Goal: Task Accomplishment & Management: Use online tool/utility

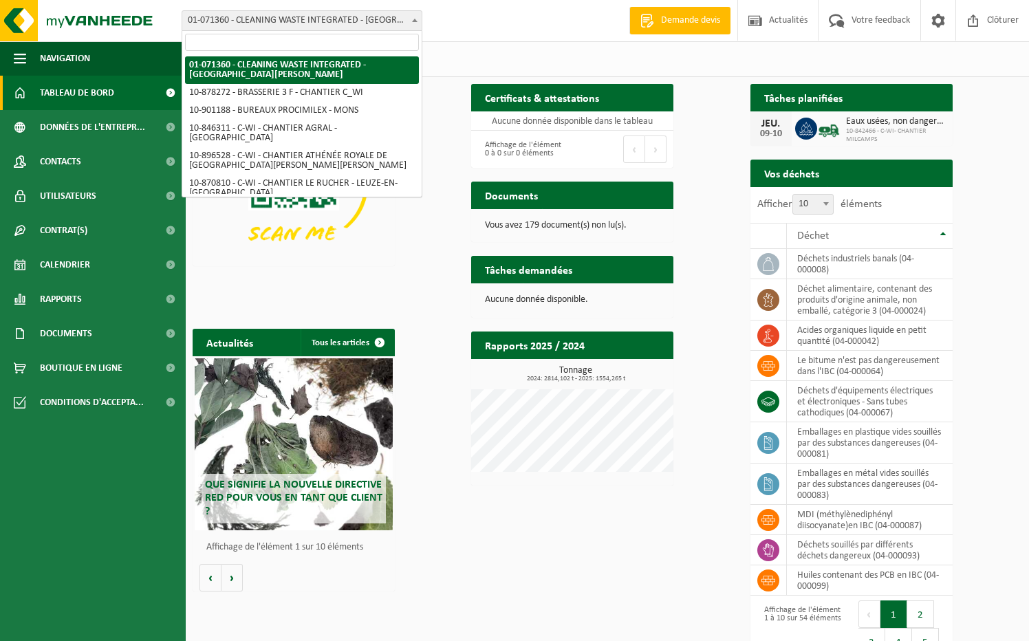
click at [337, 19] on span "01-071360 - CLEANING WASTE INTEGRATED - [GEOGRAPHIC_DATA][PERSON_NAME]" at bounding box center [301, 20] width 239 height 19
click at [261, 41] on input "search" at bounding box center [302, 42] width 234 height 17
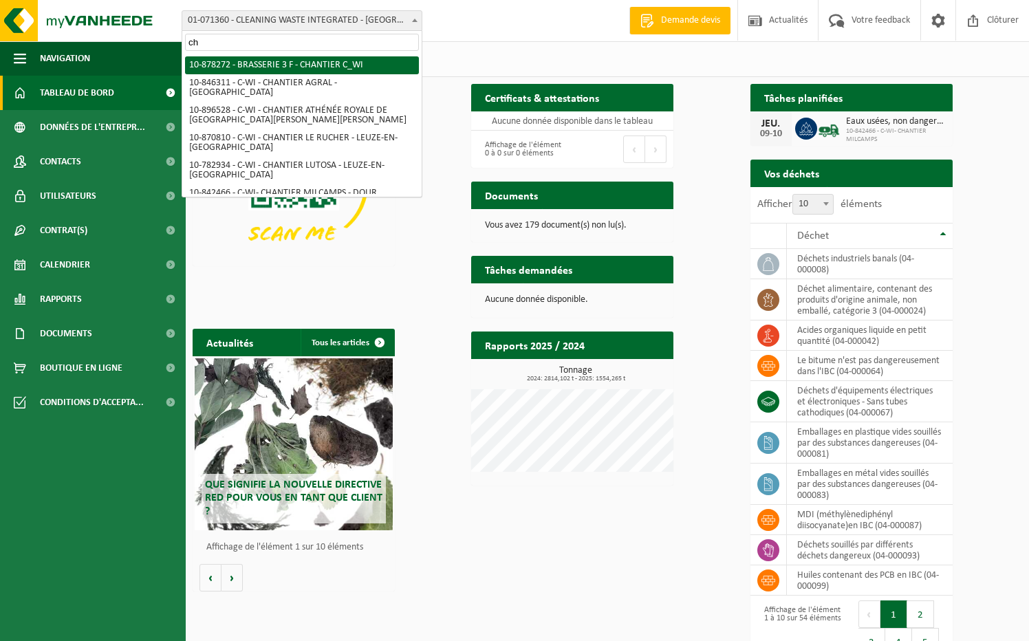
type input "c"
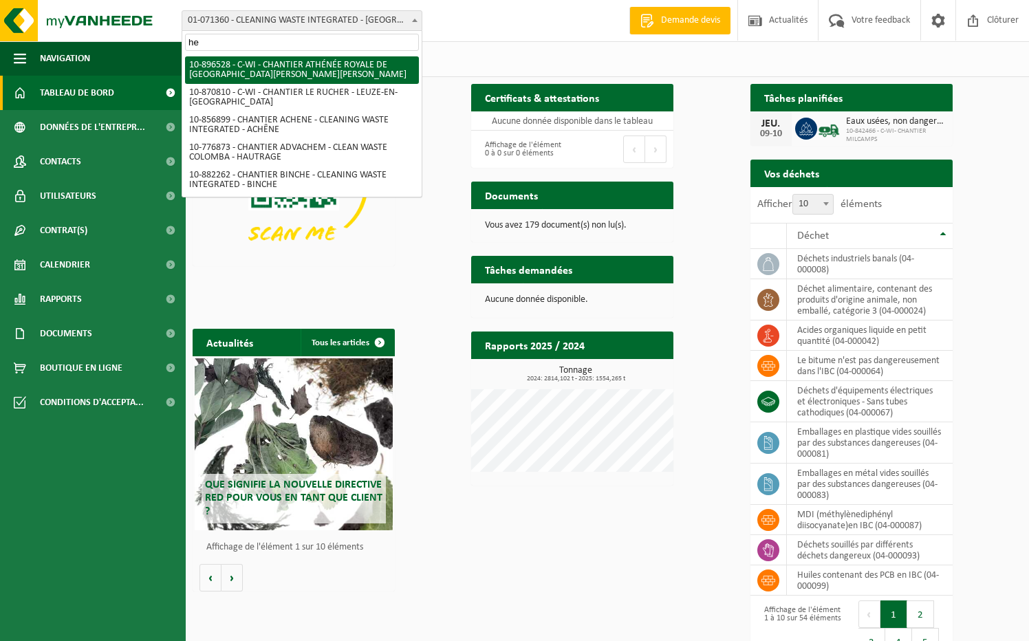
type input "h"
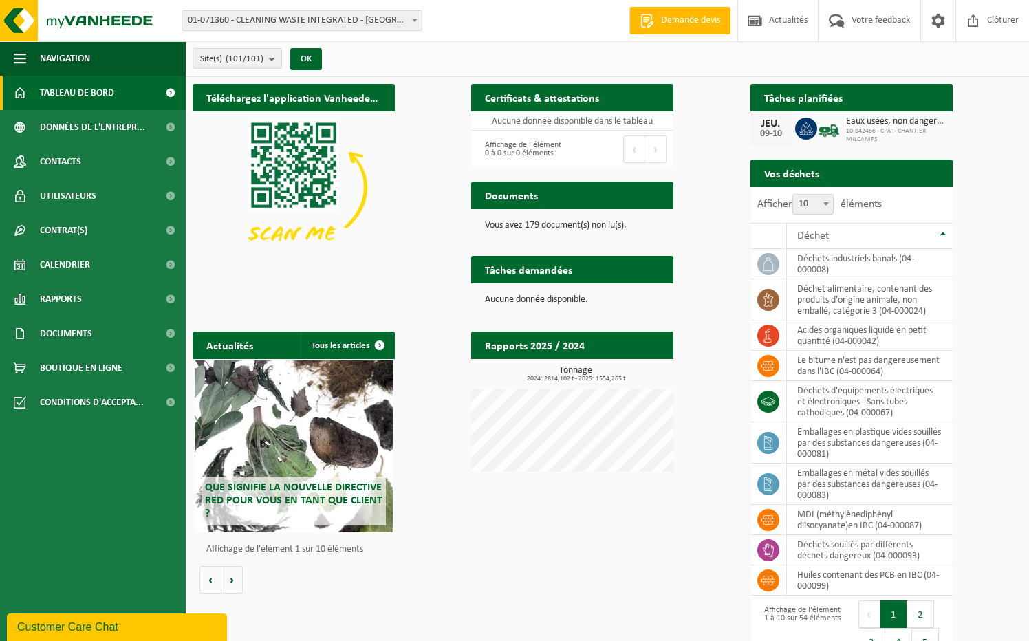
click at [296, 24] on span "01-071360 - CLEANING WASTE INTEGRATED - [GEOGRAPHIC_DATA]" at bounding box center [301, 20] width 239 height 19
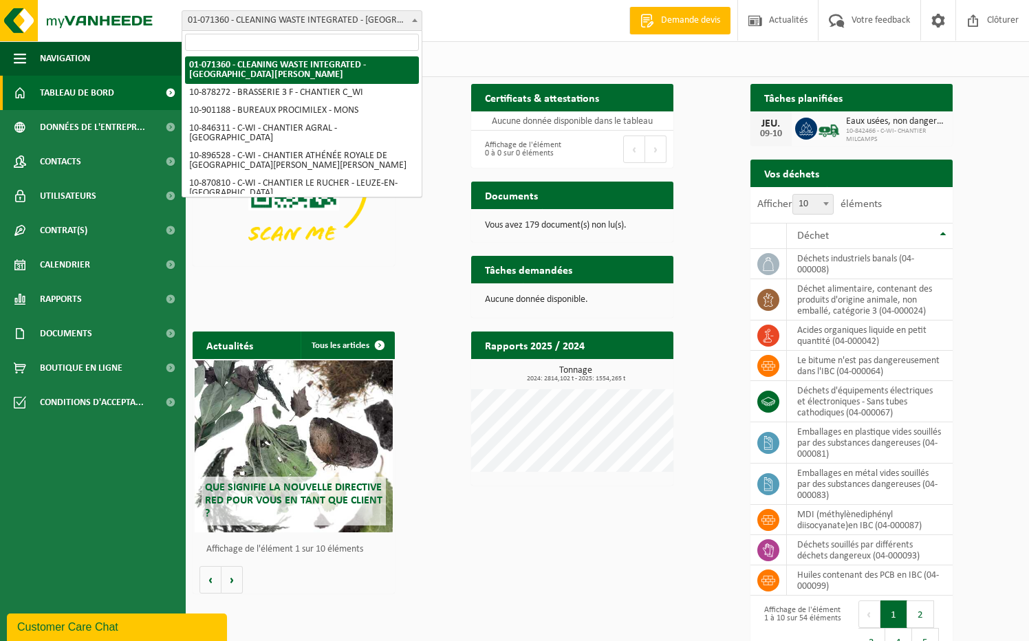
click at [289, 43] on input "search" at bounding box center [302, 42] width 234 height 17
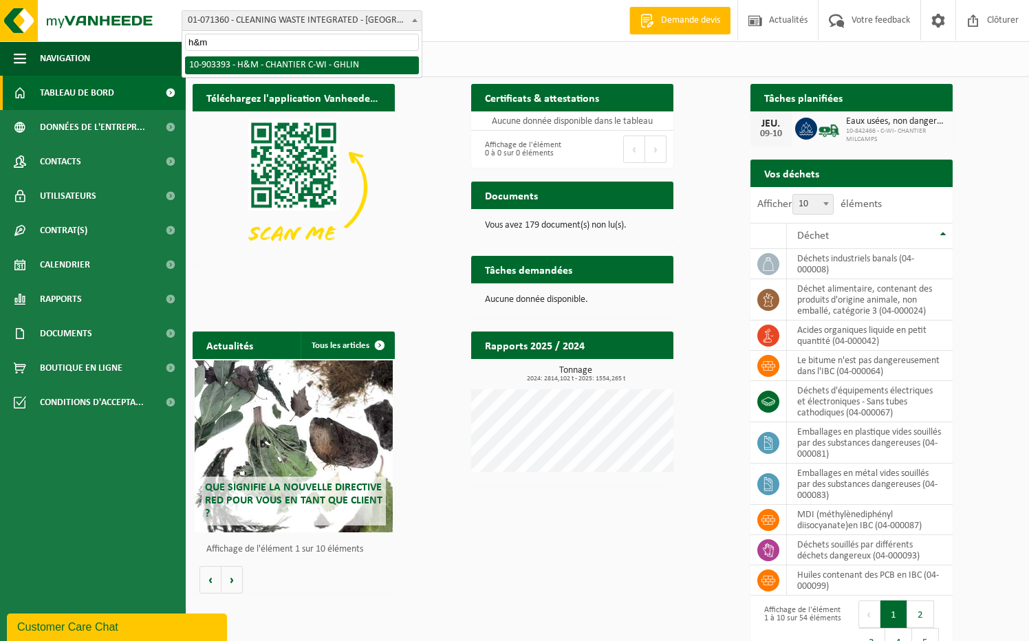
type input "h&m"
select select "121254"
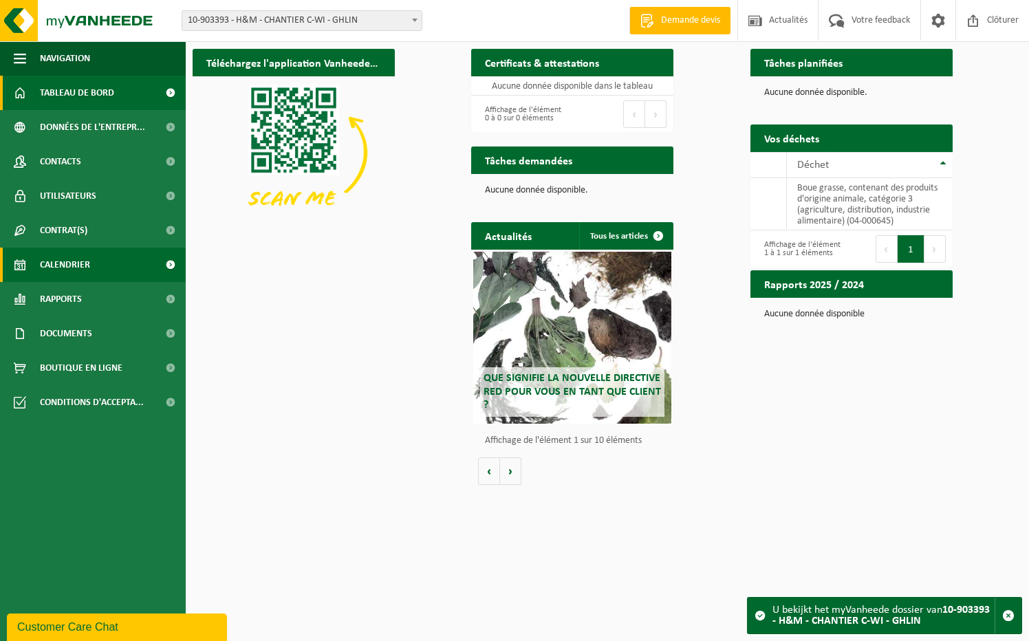
click at [88, 261] on span "Calendrier" at bounding box center [65, 265] width 50 height 34
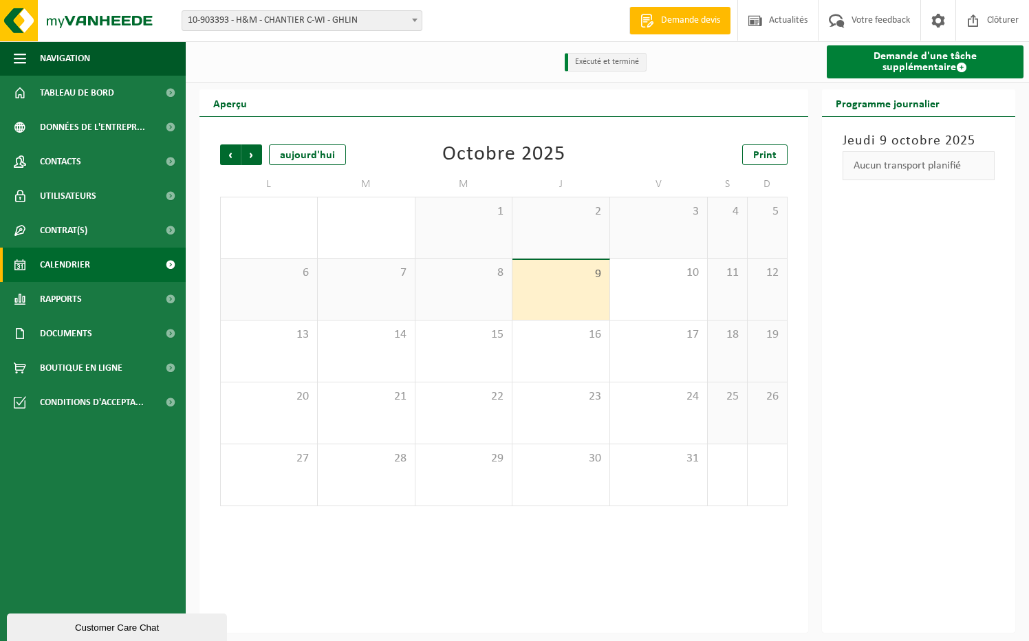
click at [897, 61] on link "Demande d'une tâche supplémentaire" at bounding box center [925, 61] width 197 height 33
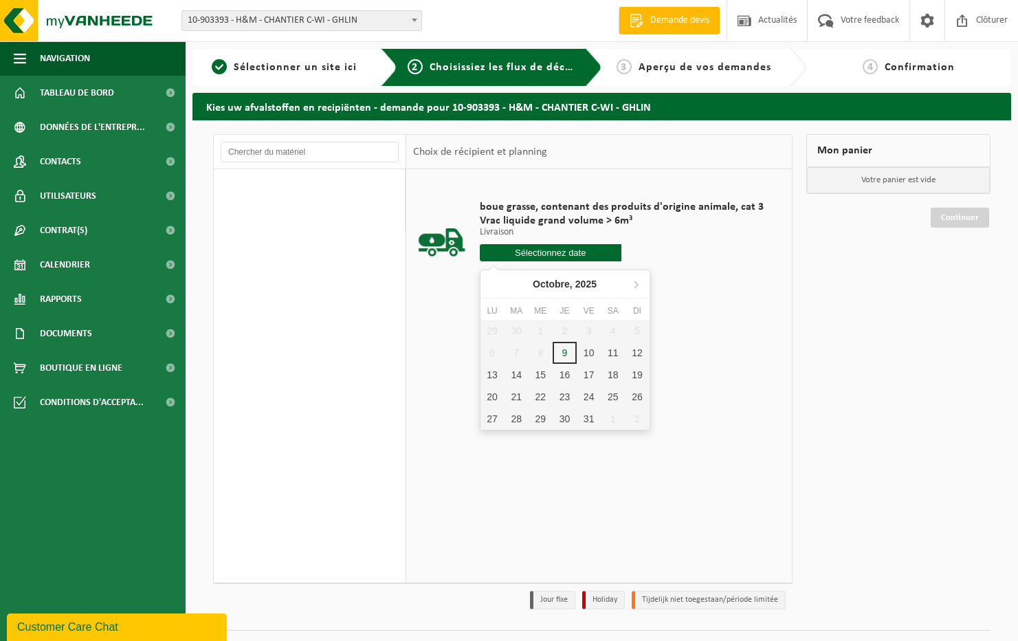
click at [574, 249] on input "text" at bounding box center [551, 252] width 142 height 17
click at [496, 375] on div "13" at bounding box center [493, 375] width 24 height 22
type input "à partir de [DATE]"
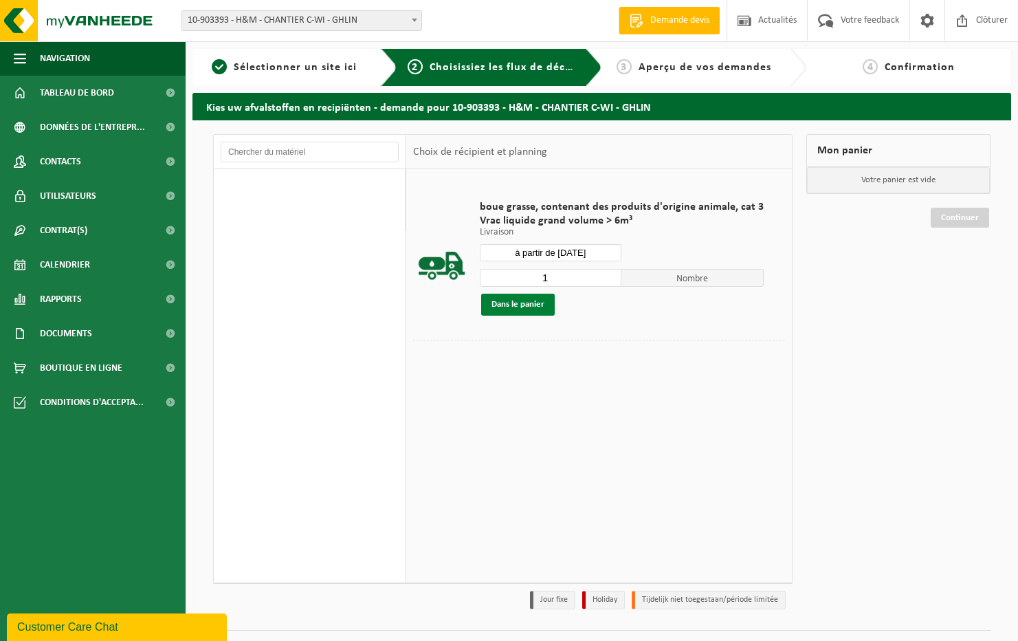
click at [528, 300] on button "Dans le panier" at bounding box center [518, 305] width 74 height 22
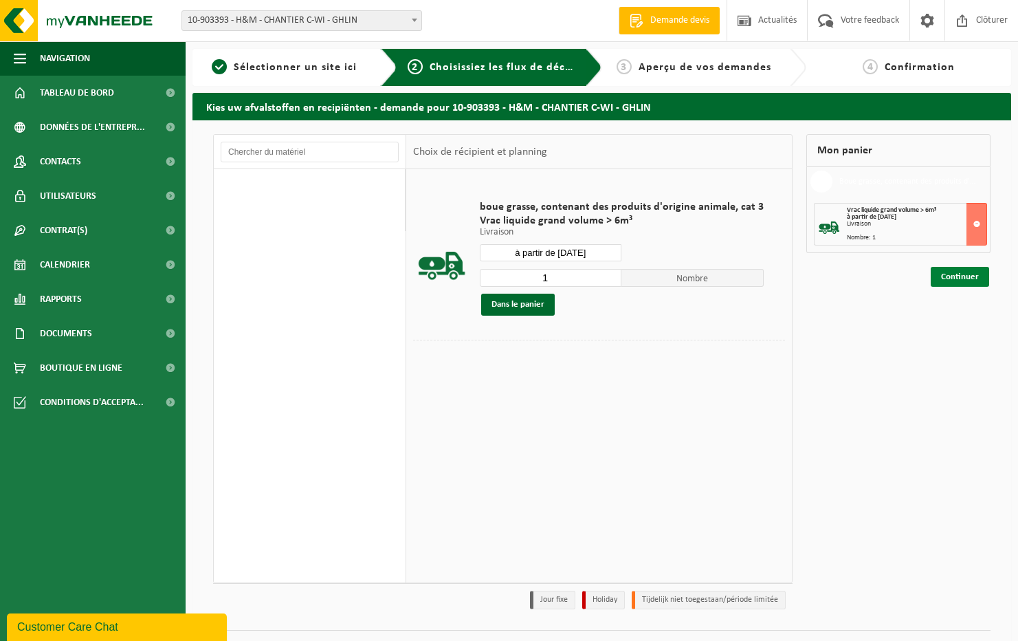
click at [950, 275] on link "Continuer" at bounding box center [960, 277] width 58 height 20
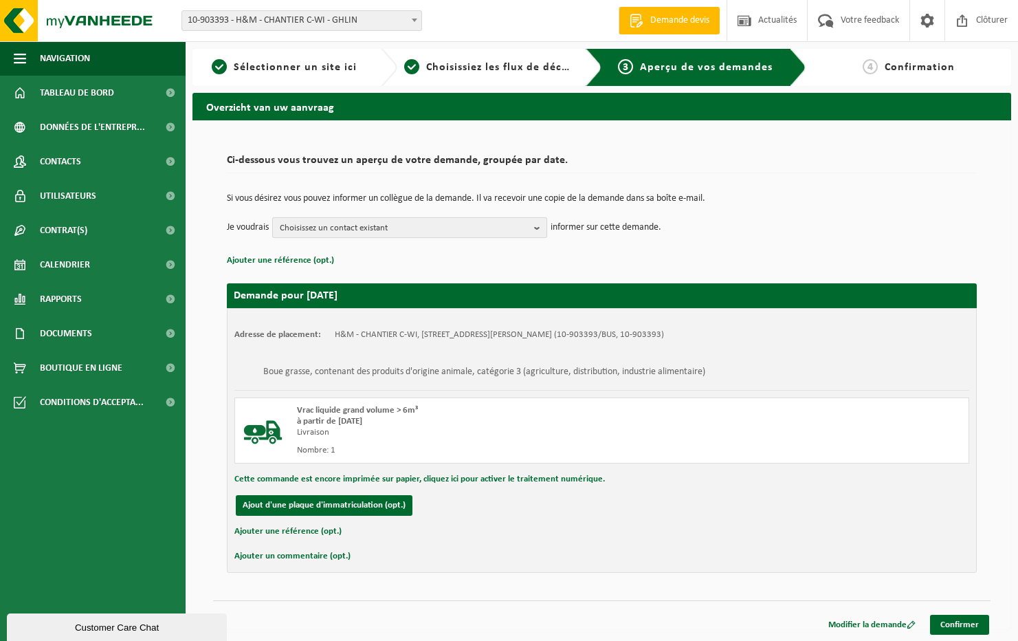
click at [512, 222] on span "Choisissez un contact existant" at bounding box center [404, 228] width 249 height 21
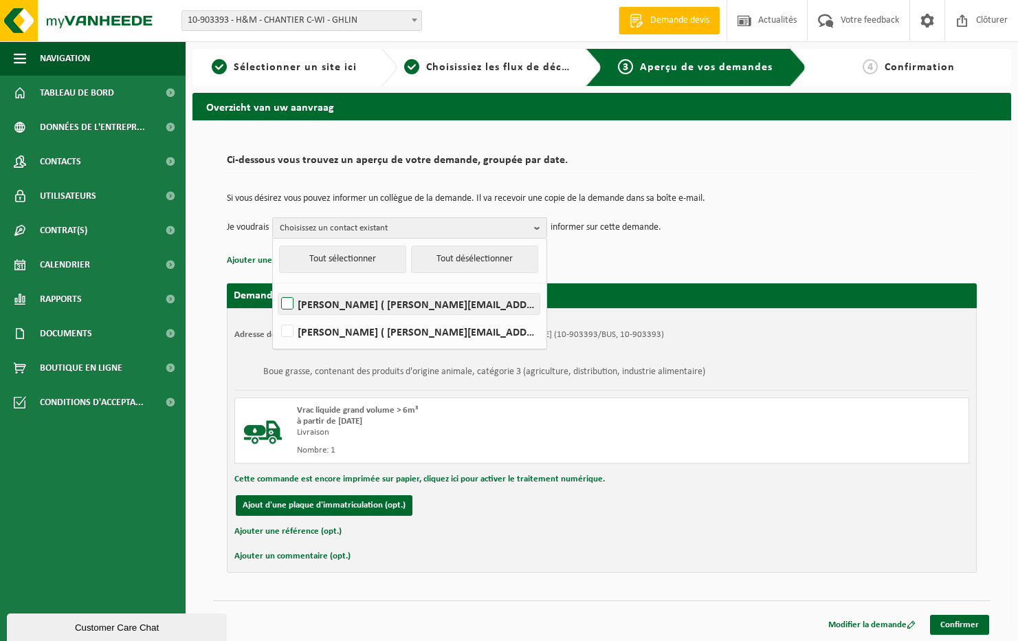
click at [381, 301] on label "JEROMINE BRUNIN ( brunin@c-wi.be )" at bounding box center [409, 304] width 261 height 21
click at [276, 287] on input "JEROMINE BRUNIN ( brunin@c-wi.be )" at bounding box center [276, 286] width 1 height 1
checkbox input "true"
click at [960, 624] on link "Confirmer" at bounding box center [959, 625] width 59 height 20
